Goal: Task Accomplishment & Management: Manage account settings

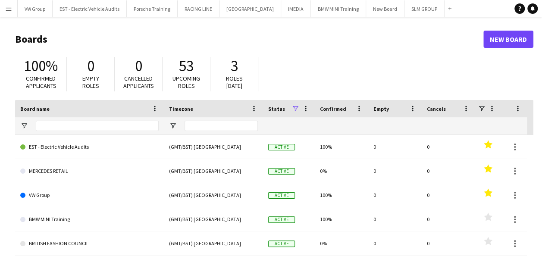
click at [9, 6] on app-icon "Menu" at bounding box center [8, 8] width 7 height 7
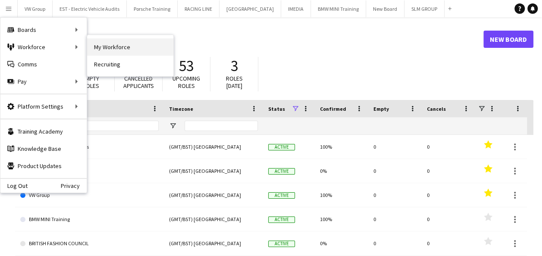
click at [110, 46] on link "My Workforce" at bounding box center [130, 46] width 86 height 17
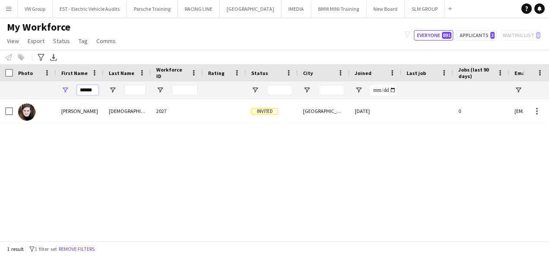
click at [94, 89] on input "******" at bounding box center [88, 90] width 22 height 10
type input "*"
type input "*******"
click at [473, 167] on div "[PERSON_NAME] 1878 Active [GEOGRAPHIC_DATA] [DATE] 700 days 0 [EMAIL_ADDRESS][D…" at bounding box center [261, 166] width 523 height 135
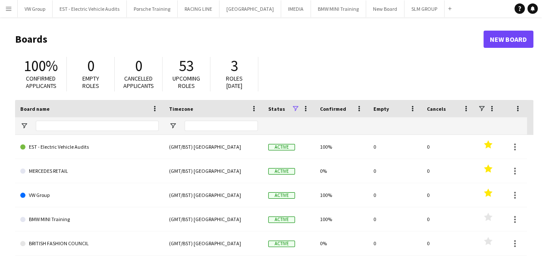
click at [6, 8] on app-icon "Menu" at bounding box center [8, 8] width 7 height 7
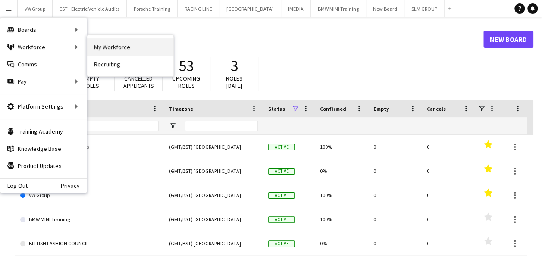
click at [104, 47] on link "My Workforce" at bounding box center [130, 46] width 86 height 17
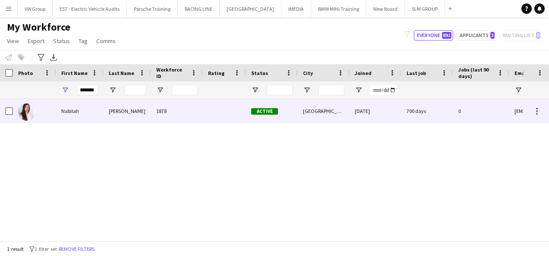
click at [81, 111] on div "Nabilah" at bounding box center [79, 111] width 47 height 24
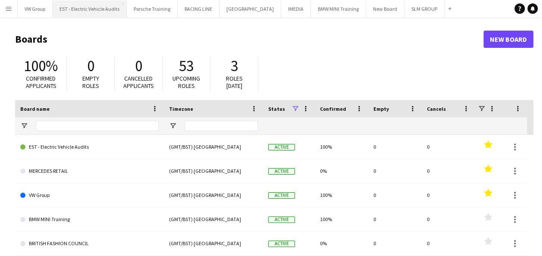
click at [71, 6] on button "EST - Electric Vehicle Audits Close" at bounding box center [90, 8] width 74 height 17
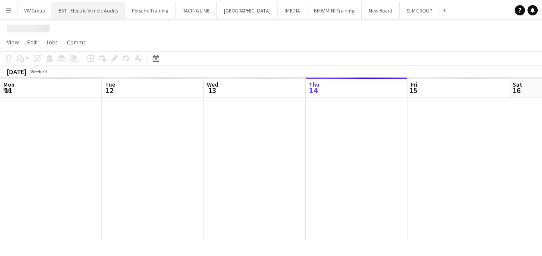
scroll to position [0, 206]
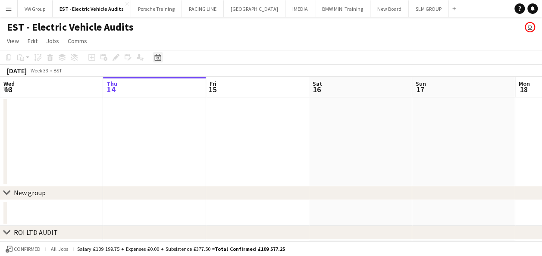
click at [155, 58] on icon "Date picker" at bounding box center [157, 57] width 7 height 7
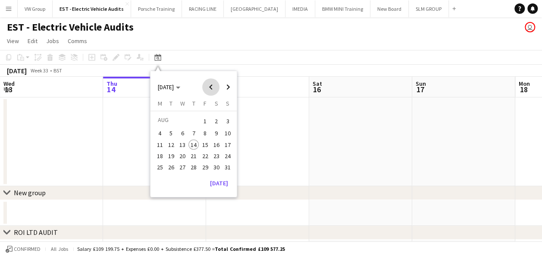
click at [211, 88] on span "Previous month" at bounding box center [210, 87] width 17 height 17
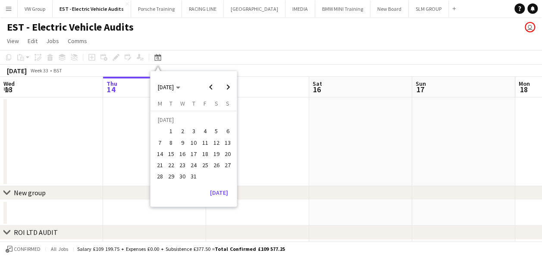
click at [195, 164] on span "24" at bounding box center [194, 165] width 10 height 10
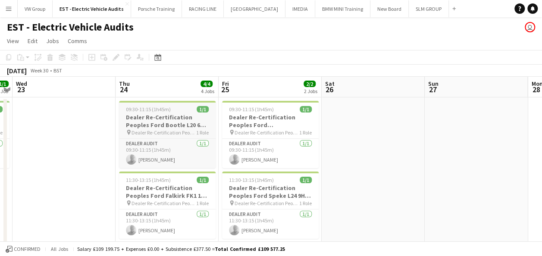
click at [188, 113] on h3 "Dealer Re-Certification Peoples Ford Bootle L20 6PD 240725 @ 9.30" at bounding box center [167, 121] width 97 height 16
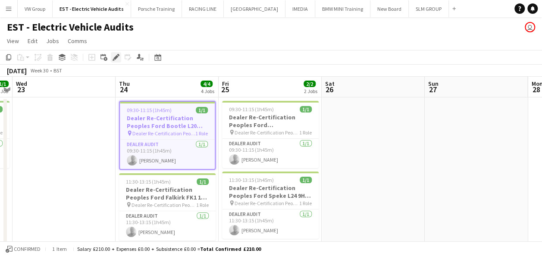
click at [116, 59] on icon at bounding box center [115, 57] width 5 height 5
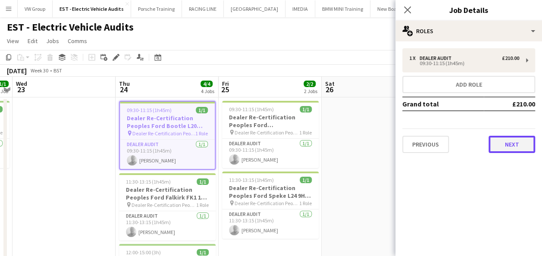
click at [490, 143] on button "Next" at bounding box center [512, 144] width 47 height 17
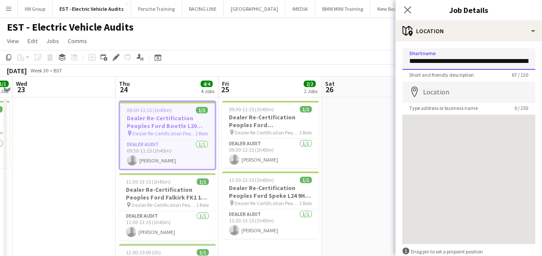
scroll to position [0, 82]
drag, startPoint x: 412, startPoint y: 60, endPoint x: 541, endPoint y: 42, distance: 130.3
click at [541, 42] on mat-expansion-panel "**********" at bounding box center [469, 148] width 147 height 215
